Goal: Task Accomplishment & Management: Use online tool/utility

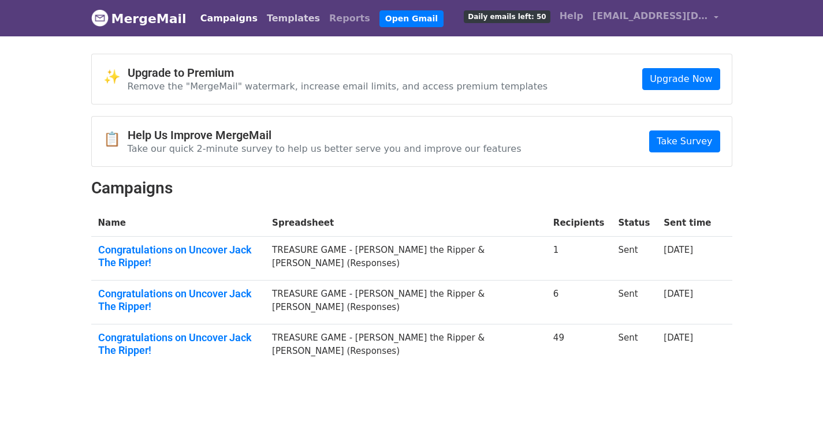
click at [277, 20] on link "Templates" at bounding box center [293, 18] width 62 height 23
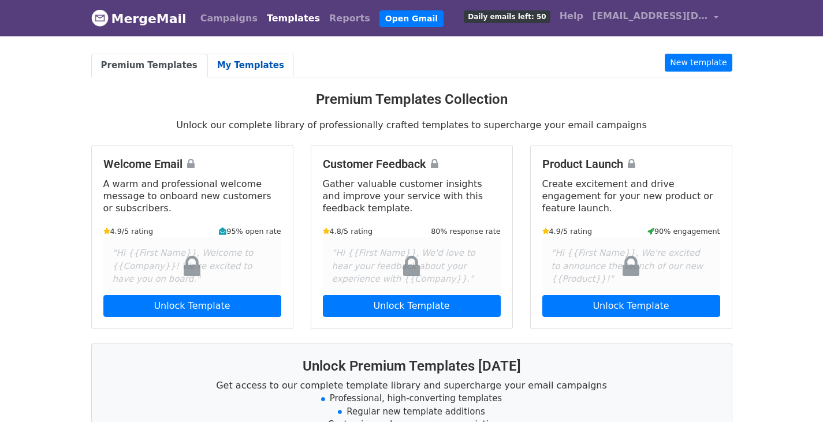
click at [239, 68] on link "My Templates" at bounding box center [250, 66] width 87 height 24
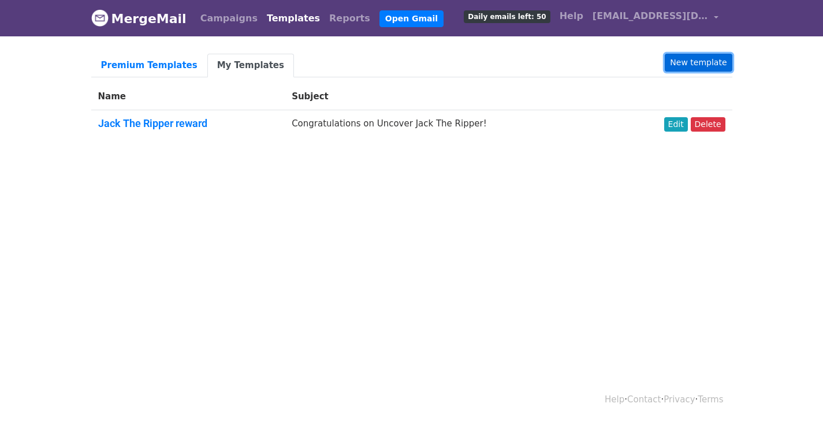
click at [712, 61] on link "New template" at bounding box center [698, 63] width 67 height 18
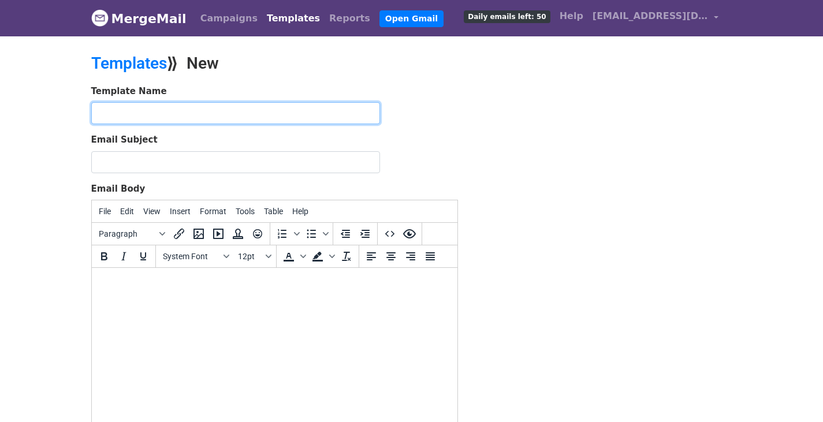
click at [326, 106] on input "text" at bounding box center [235, 113] width 289 height 22
type input "Trial of Blackbeard reward"
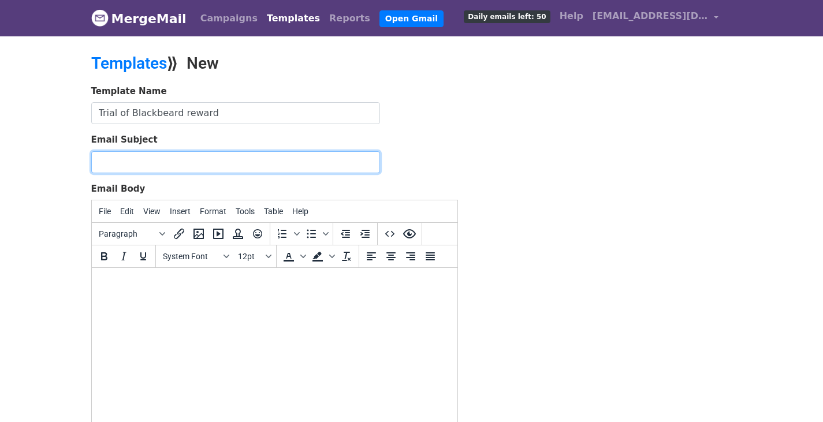
click at [317, 155] on input "Email Subject" at bounding box center [235, 162] width 289 height 22
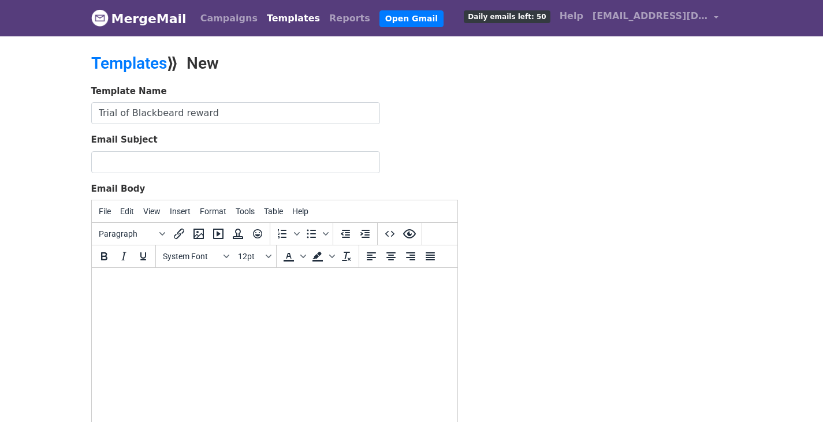
click at [154, 299] on html at bounding box center [274, 283] width 366 height 31
paste body
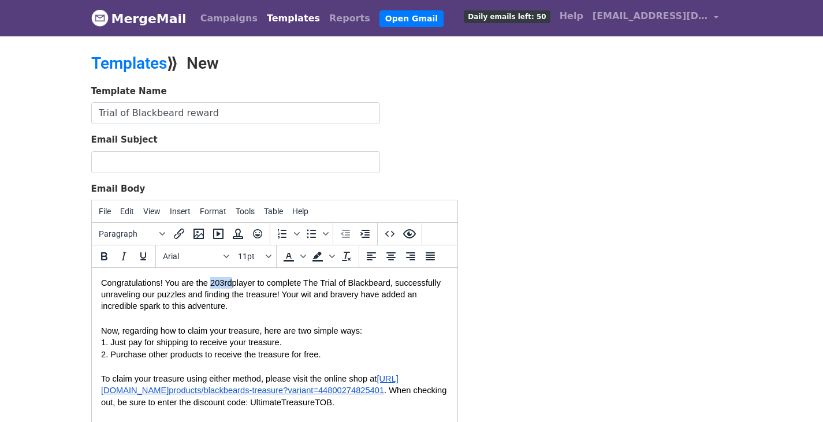
drag, startPoint x: 210, startPoint y: 281, endPoint x: 231, endPoint y: 287, distance: 22.1
click at [231, 287] on span "Congratulations! You are the 203rd" at bounding box center [166, 283] width 131 height 9
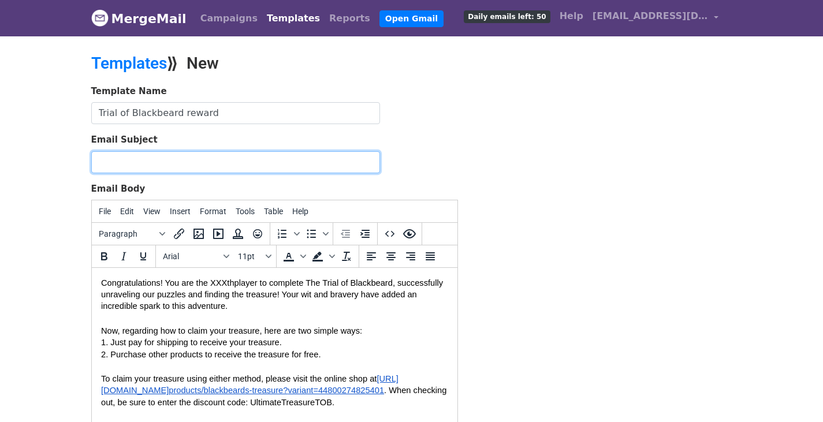
click at [310, 164] on input "Email Subject" at bounding box center [235, 162] width 289 height 22
paste input "Congratulations on Completing The Trial of Blackbeard!"
type input "Congratulations on Completing The Trial of Blackbeard!"
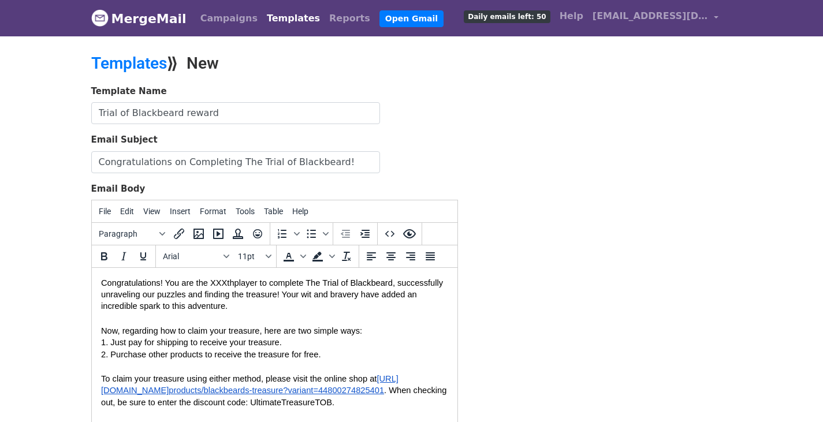
click at [101, 283] on span "Congratulations! You are the XXXth" at bounding box center [167, 283] width 133 height 9
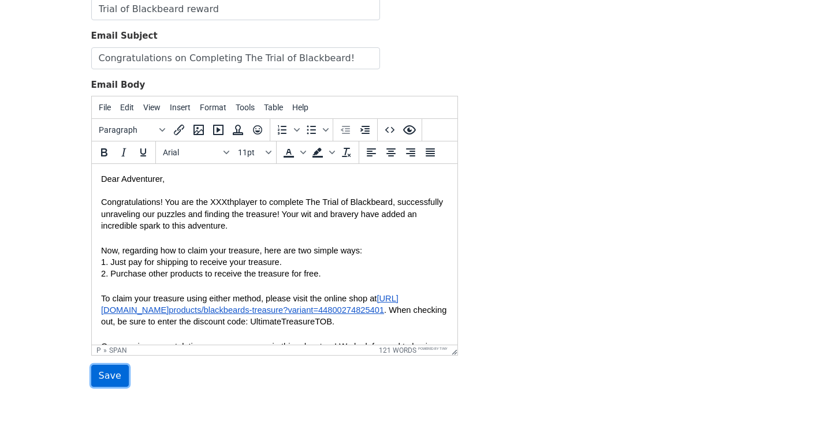
click at [112, 376] on input "Save" at bounding box center [110, 376] width 38 height 22
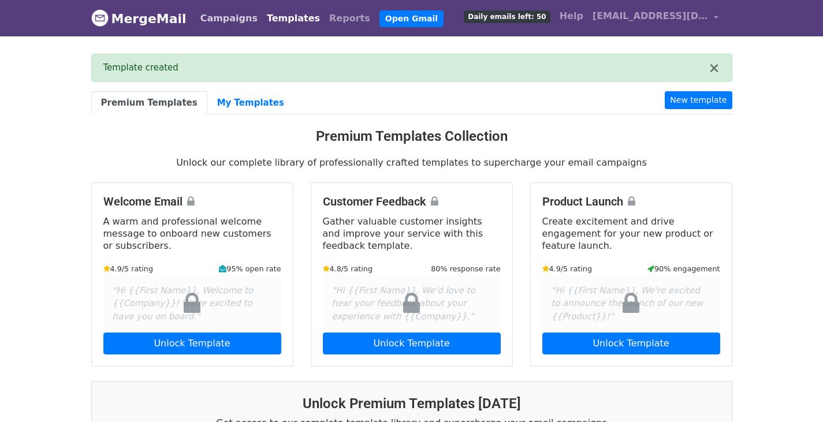
click at [232, 10] on link "Campaigns" at bounding box center [229, 18] width 66 height 23
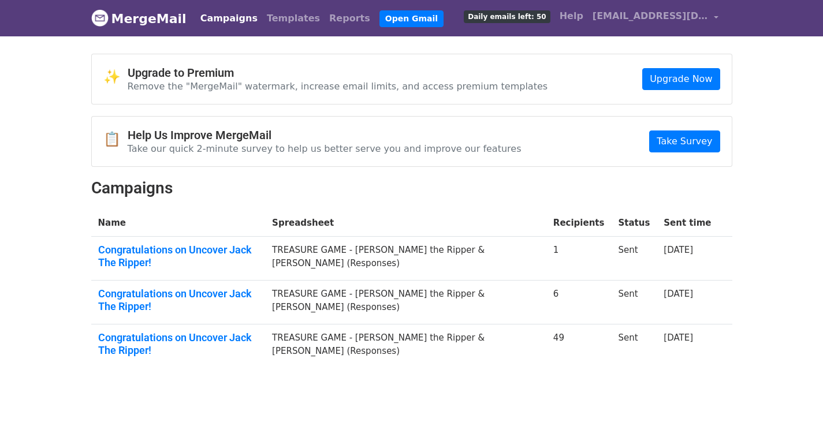
click at [177, 23] on link "MergeMail" at bounding box center [138, 18] width 95 height 24
click at [284, 19] on link "Templates" at bounding box center [293, 18] width 62 height 23
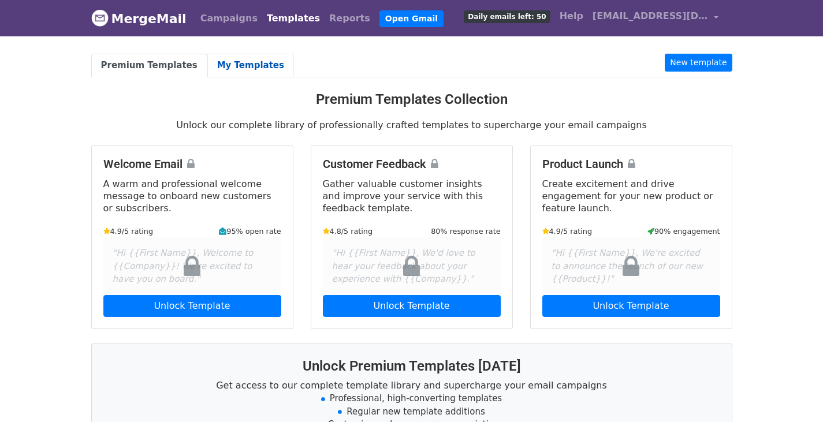
click at [231, 58] on link "My Templates" at bounding box center [250, 66] width 87 height 24
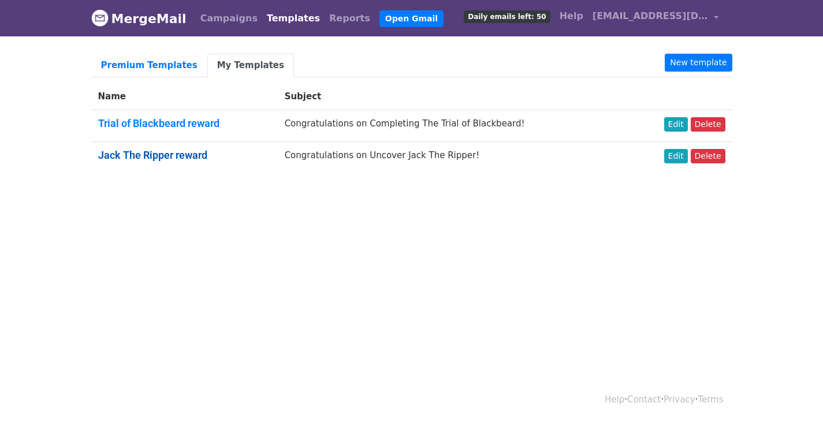
click at [193, 158] on link "Jack The Ripper reward" at bounding box center [152, 155] width 109 height 12
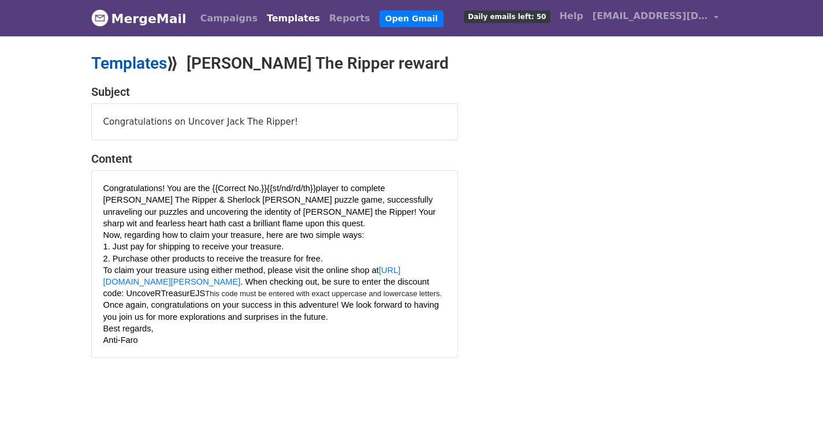
click at [138, 62] on link "Templates" at bounding box center [129, 63] width 76 height 19
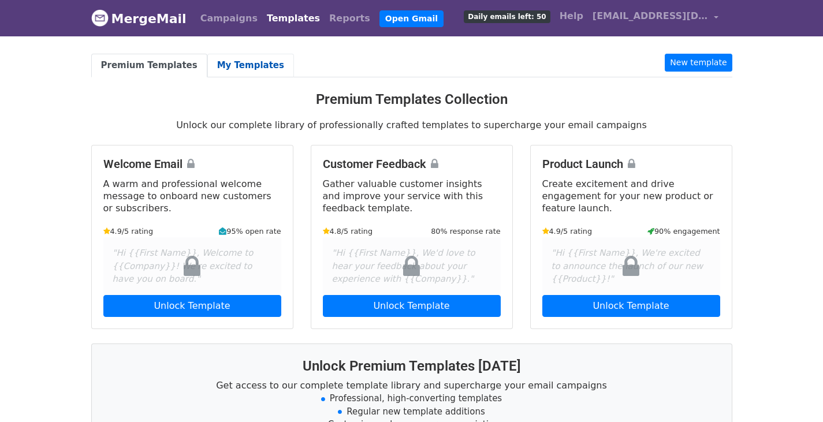
click at [253, 68] on link "My Templates" at bounding box center [250, 66] width 87 height 24
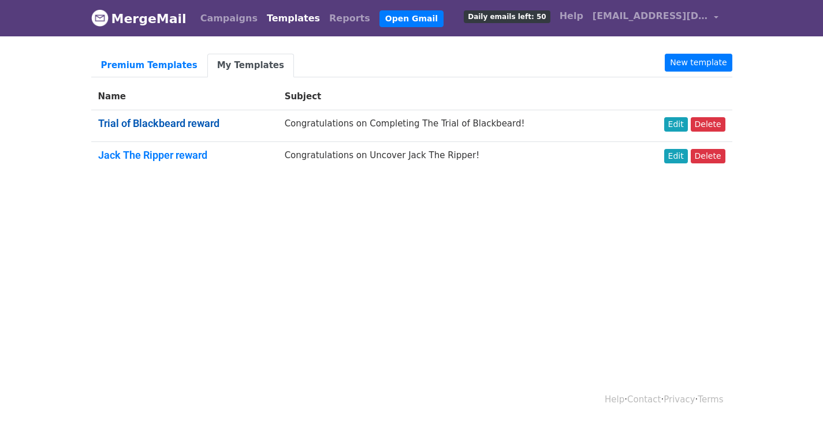
click at [213, 123] on link "Trial of Blackbeard reward" at bounding box center [158, 123] width 121 height 12
click at [672, 157] on link "Edit" at bounding box center [677, 156] width 24 height 14
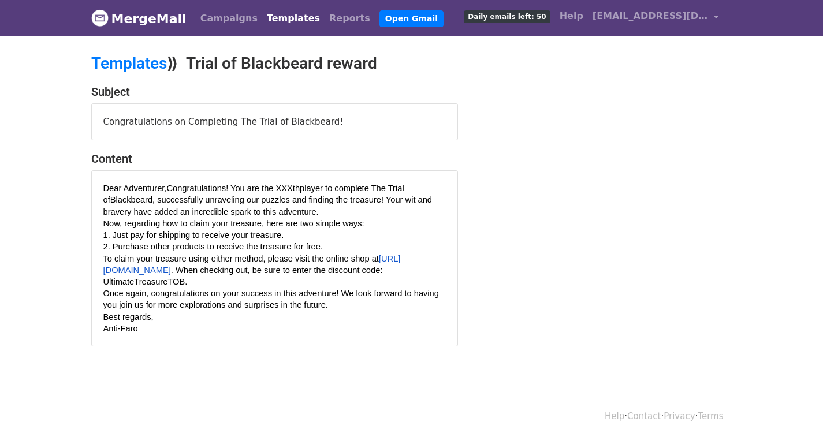
click at [336, 203] on span "player to complete The Trial of Blackbeard , successfully unraveling our puzzle…" at bounding box center [267, 200] width 329 height 32
click at [389, 196] on span "player to complete The Trial of Blackbeard , successfully unraveling our puzzle…" at bounding box center [267, 200] width 329 height 32
click at [387, 199] on span "player to complete The Trial of Blackbeard , successfully unraveling our puzzle…" at bounding box center [267, 200] width 329 height 32
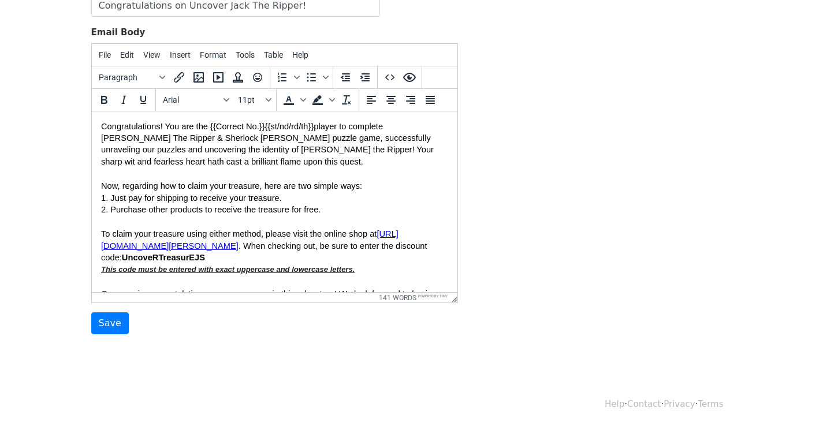
scroll to position [162, 0]
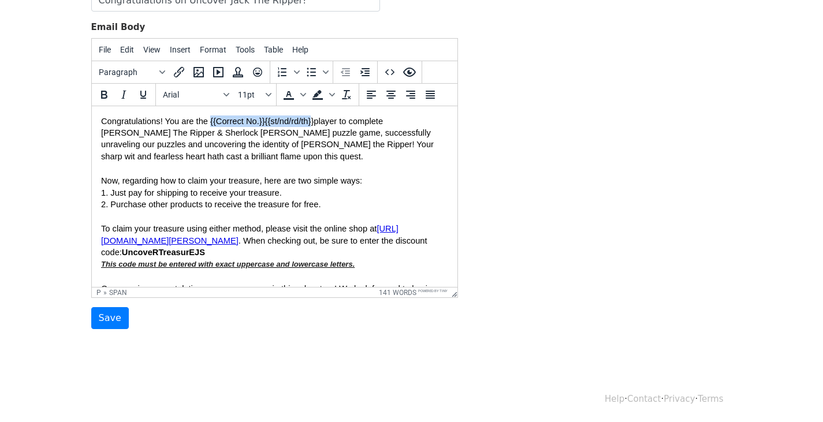
drag, startPoint x: 231, startPoint y: 125, endPoint x: 310, endPoint y: 125, distance: 79.8
click at [310, 125] on span "Congratulations! You are the {{Correct No.}}{{st/nd/rd/th}}" at bounding box center [207, 121] width 213 height 9
copy span "{{Correct No.}}{{st/nd/rd/th}"
click at [122, 316] on input "Save" at bounding box center [110, 318] width 38 height 22
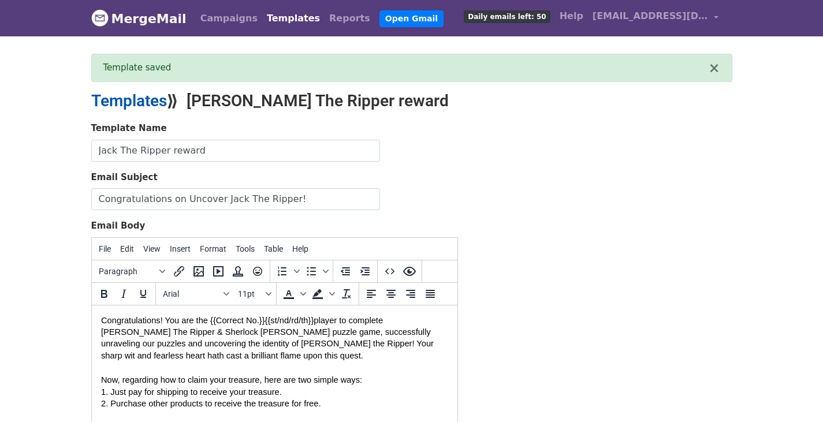
click at [121, 109] on link "Templates" at bounding box center [129, 100] width 76 height 19
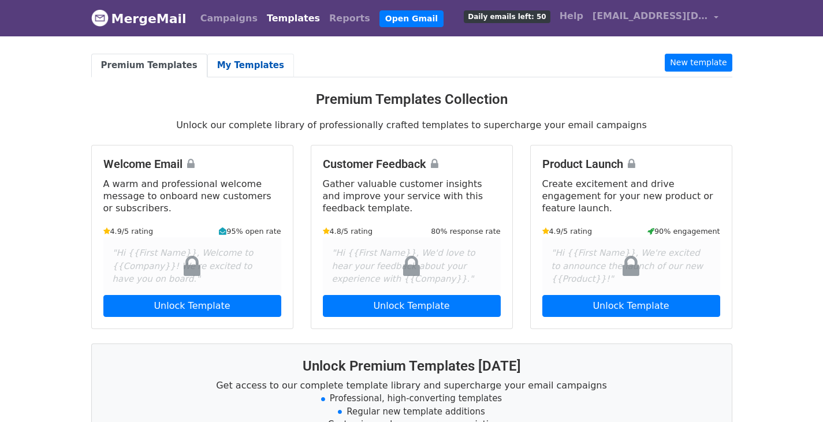
click at [212, 64] on link "My Templates" at bounding box center [250, 66] width 87 height 24
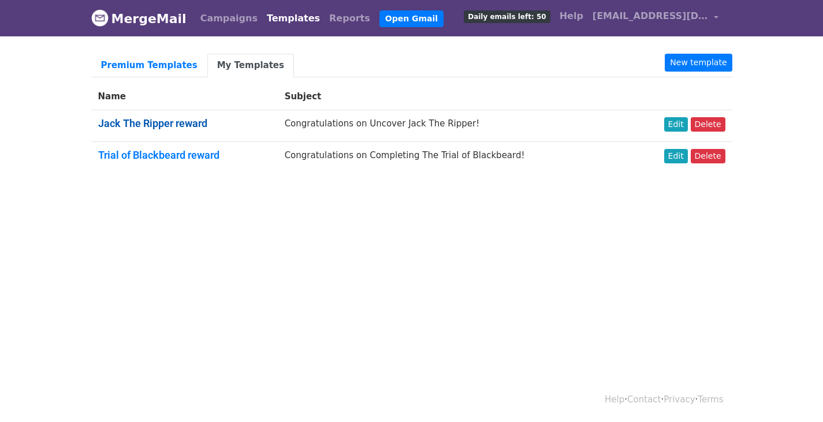
click at [170, 124] on link "Jack The Ripper reward" at bounding box center [152, 123] width 109 height 12
click at [175, 162] on td "Trial of Blackbeard reward" at bounding box center [184, 157] width 187 height 31
click at [177, 152] on link "Trial of Blackbeard reward" at bounding box center [158, 155] width 121 height 12
click at [676, 157] on link "Edit" at bounding box center [677, 156] width 24 height 14
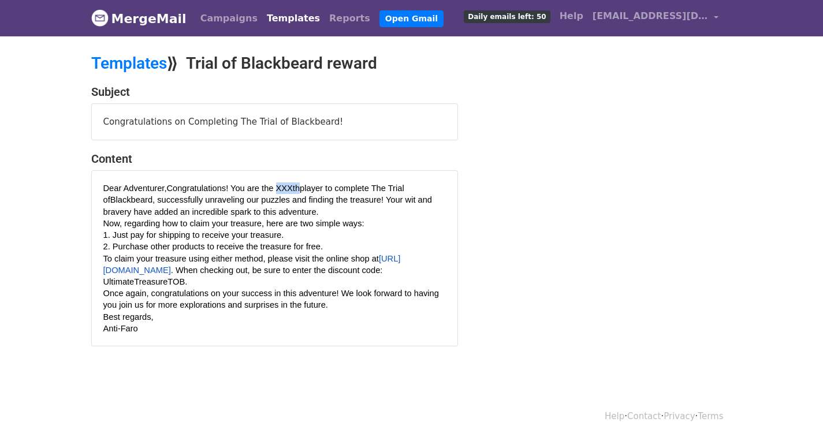
drag, startPoint x: 275, startPoint y: 188, endPoint x: 299, endPoint y: 191, distance: 24.4
click at [299, 191] on span "Dear Adventurer,Congratulations! You are the XXXth" at bounding box center [201, 188] width 197 height 9
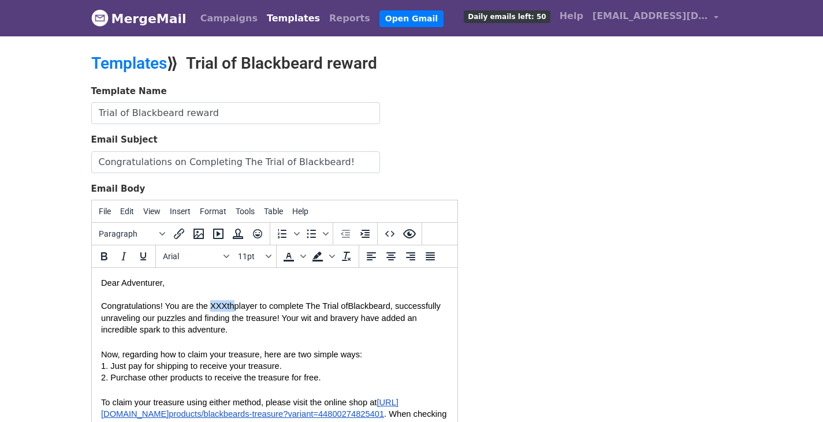
drag, startPoint x: 217, startPoint y: 304, endPoint x: 232, endPoint y: 306, distance: 15.1
click at [232, 306] on span "Dear Adventurer, Congratulations! You are the XXXth" at bounding box center [167, 295] width 133 height 32
paste body
drag, startPoint x: 217, startPoint y: 305, endPoint x: 249, endPoint y: 306, distance: 31.8
click at [249, 306] on span "Dear Adventurer, Congratulations! You are the {{Correct No.}}{{st/nd/rd/th}" at bounding box center [207, 295] width 213 height 32
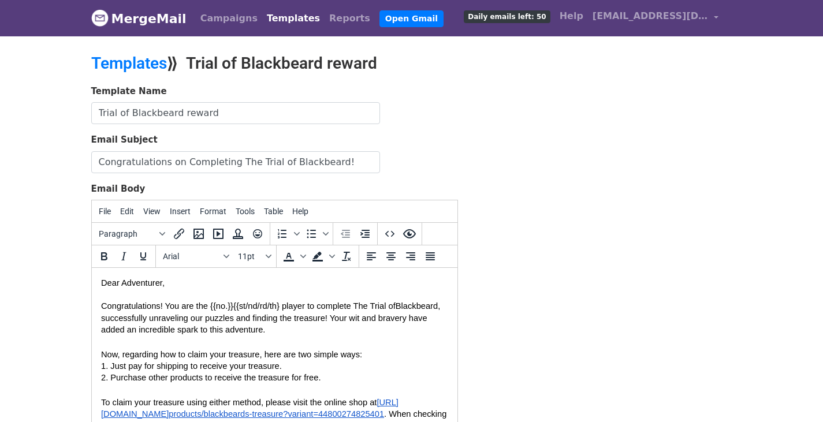
click at [277, 307] on span "Dear Adventurer, Congratulations! You are the {{no.}}{{st/nd/rd/th}" at bounding box center [191, 295] width 181 height 32
drag, startPoint x: 276, startPoint y: 309, endPoint x: 239, endPoint y: 304, distance: 36.7
click at [239, 304] on span "Dear Adventurer, Congratulations! You are the {{no.}}{{st/nd/rd/th}}" at bounding box center [193, 295] width 184 height 32
copy span "st/nd/rd/th"
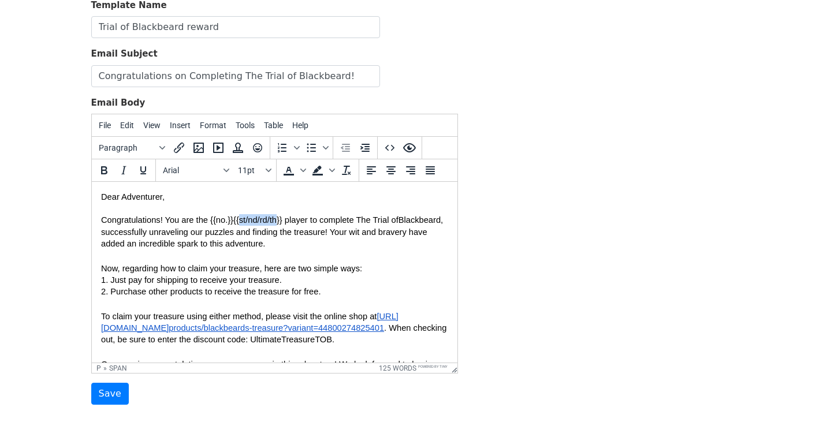
scroll to position [162, 0]
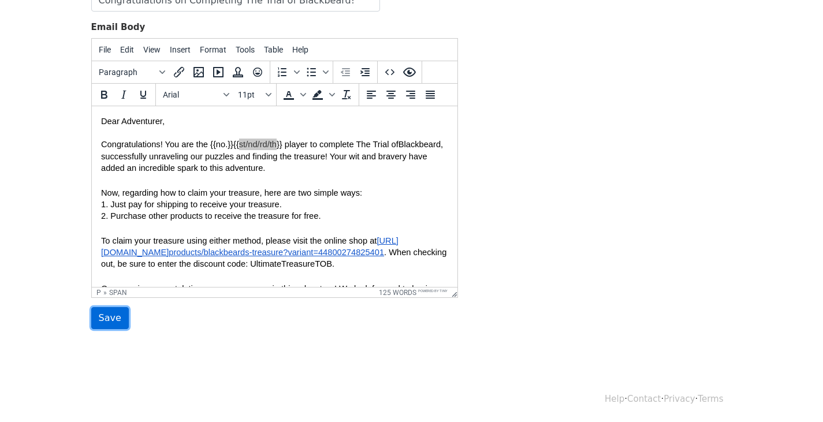
click at [119, 323] on input "Save" at bounding box center [110, 318] width 38 height 22
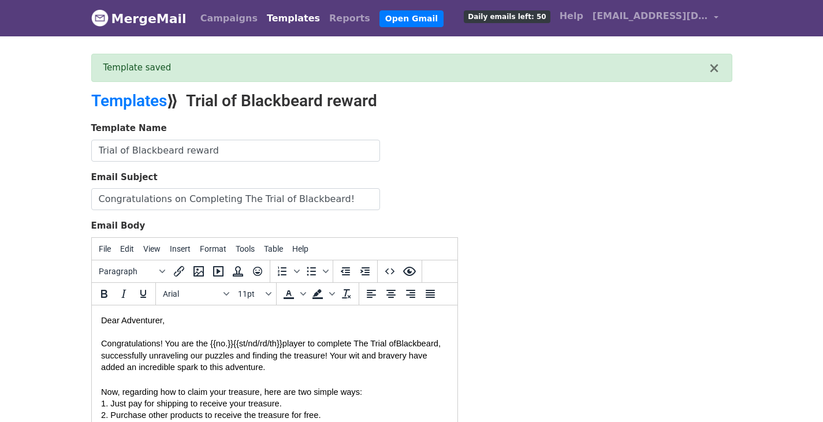
click at [523, 265] on div "Template Name Trial of Blackbeard reward Email Subject Congratulations on Compl…" at bounding box center [412, 325] width 659 height 407
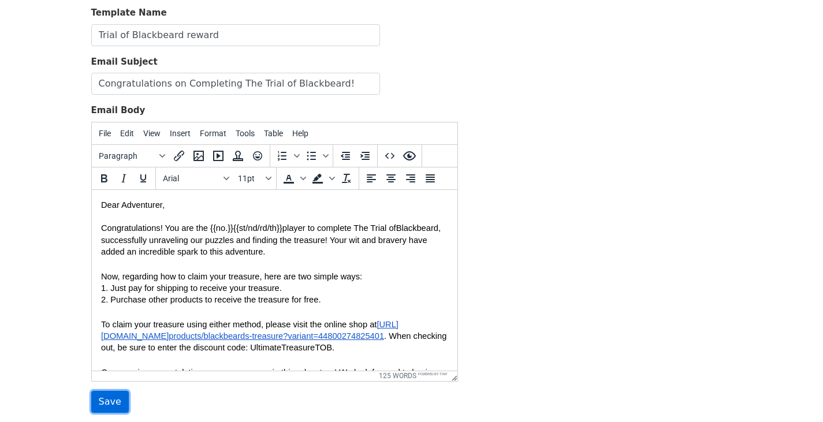
click at [113, 402] on input "Save" at bounding box center [110, 402] width 38 height 22
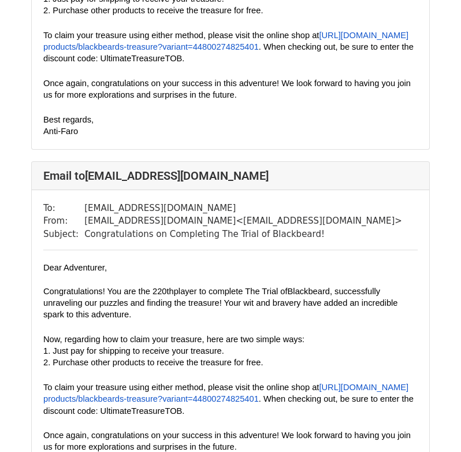
scroll to position [1676, 0]
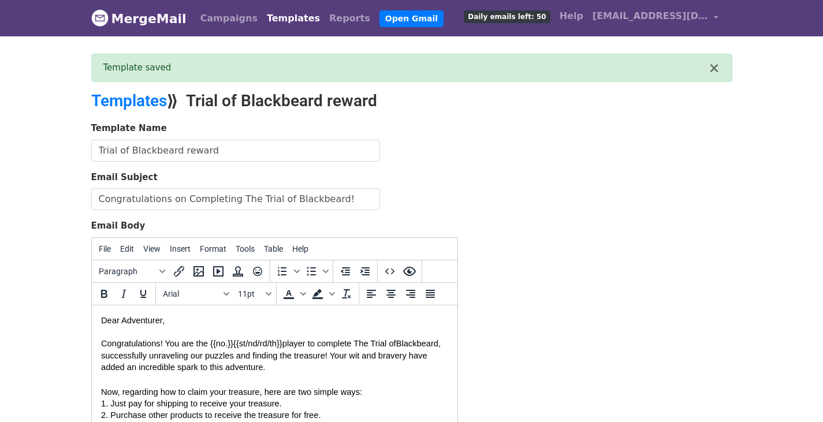
drag, startPoint x: 196, startPoint y: 97, endPoint x: 386, endPoint y: 111, distance: 190.1
click at [386, 111] on div "Templates ⟫ Trial of Blackbeard reward" at bounding box center [302, 106] width 439 height 31
click at [256, 111] on div "Templates ⟫ Trial of Blackbeard reward" at bounding box center [302, 106] width 439 height 31
drag, startPoint x: 192, startPoint y: 98, endPoint x: 330, endPoint y: 105, distance: 138.3
click at [330, 105] on h2 "Templates ⟫ Trial of Blackbeard reward" at bounding box center [302, 101] width 422 height 20
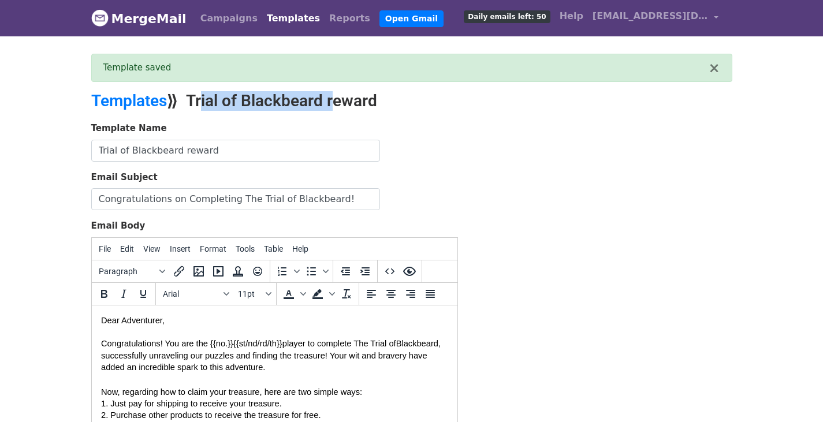
copy h2 "Trial of Blackbeard"
drag, startPoint x: 118, startPoint y: 318, endPoint x: 162, endPoint y: 324, distance: 44.4
click at [162, 324] on span "Dear Adventurer, Congratulations! You are the {{no.}}{{st/nd/rd/th}}" at bounding box center [191, 332] width 181 height 32
copy span "Adventurer"
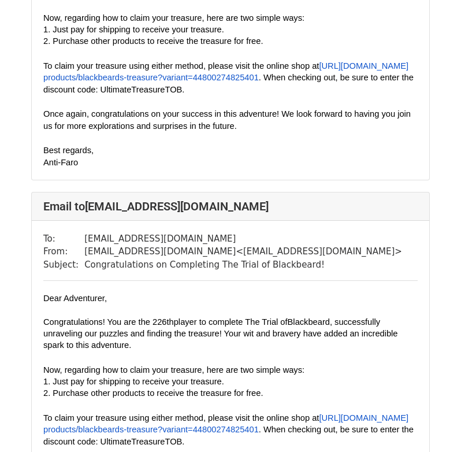
scroll to position [2954, 0]
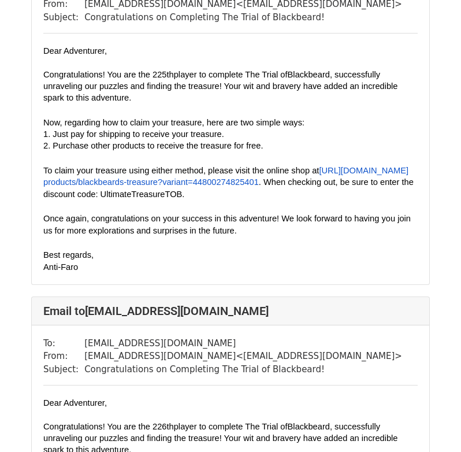
click at [366, 180] on link "[URL][DOMAIN_NAME] products/blackbeards-treasure? variant=44800274825401" at bounding box center [225, 176] width 365 height 21
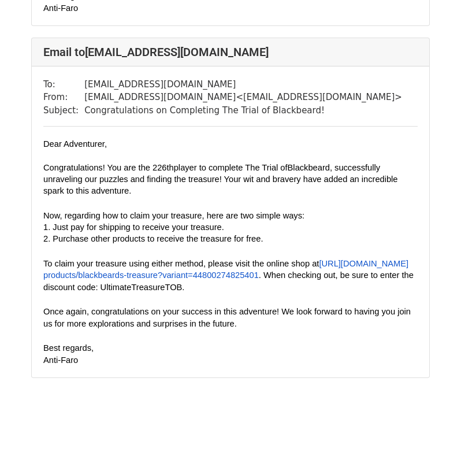
scroll to position [3243, 0]
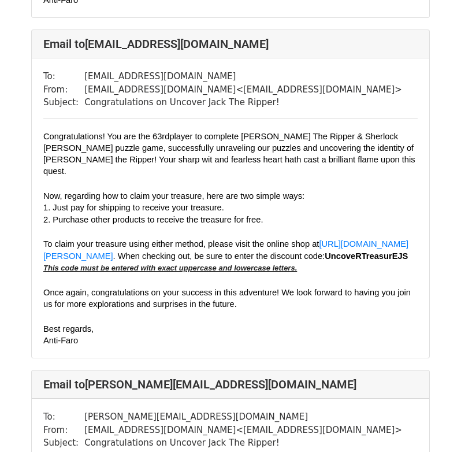
scroll to position [2138, 0]
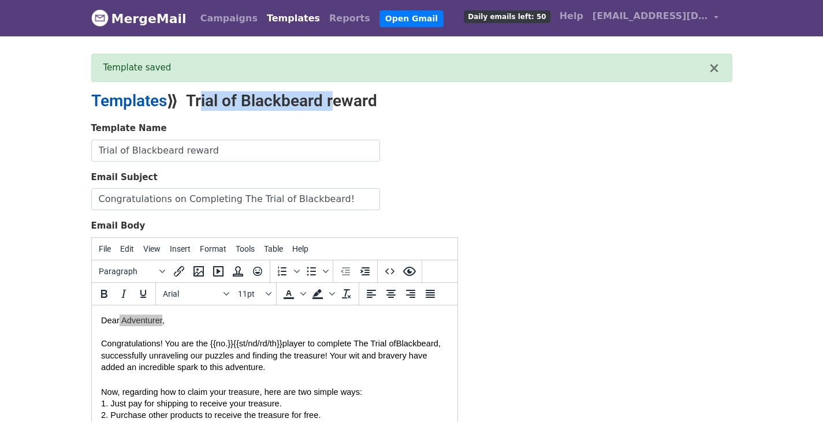
click at [129, 102] on link "Templates" at bounding box center [129, 100] width 76 height 19
